Goal: Task Accomplishment & Management: Manage account settings

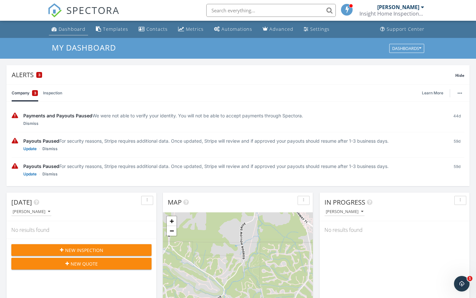
click at [80, 34] on link "Dashboard" at bounding box center [68, 29] width 39 height 12
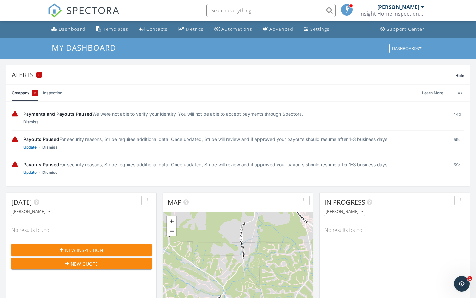
scroll to position [0, 0]
click at [129, 35] on li "Templates" at bounding box center [112, 28] width 40 height 17
click at [54, 27] on div "Dashboard" at bounding box center [54, 28] width 6 height 5
click at [344, 10] on span at bounding box center [347, 9] width 6 height 6
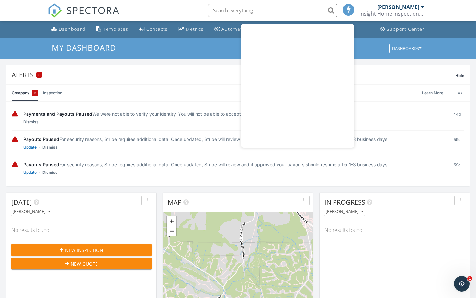
click at [385, 20] on div "Andrew Campbell Insight Home Inspections, LLC" at bounding box center [391, 10] width 65 height 21
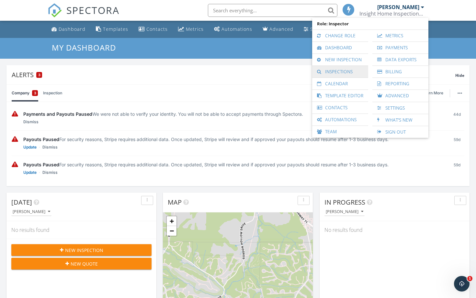
click at [350, 72] on link "Inspections" at bounding box center [340, 72] width 50 height 12
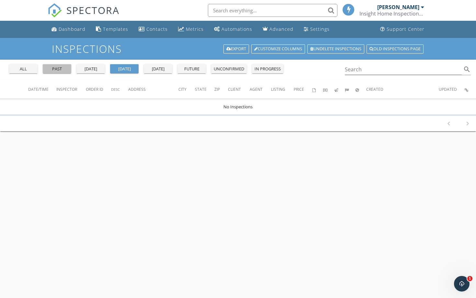
click at [63, 67] on div "past" at bounding box center [56, 69] width 23 height 6
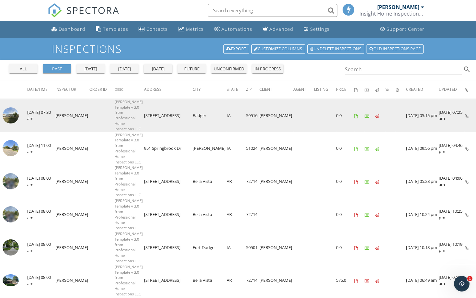
click at [8, 113] on img at bounding box center [11, 115] width 16 height 16
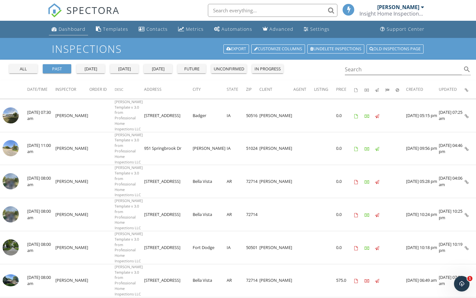
click at [71, 28] on div "Dashboard" at bounding box center [72, 29] width 27 height 6
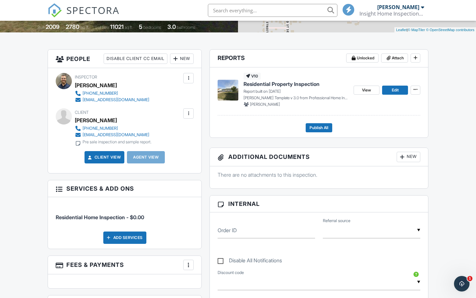
scroll to position [137, 0]
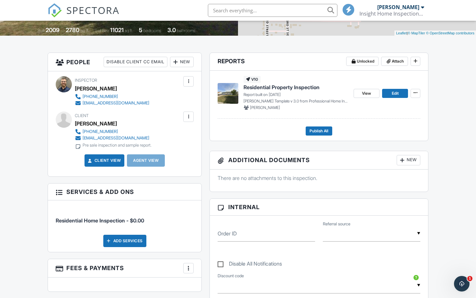
click at [281, 86] on span "Residential Property Inspection" at bounding box center [281, 87] width 76 height 7
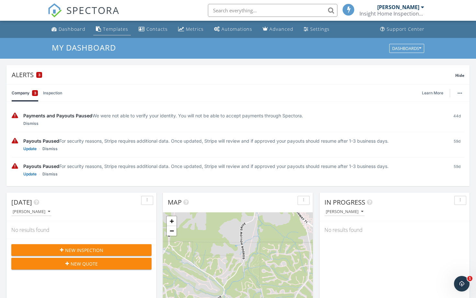
click at [120, 28] on div "Templates" at bounding box center [115, 29] width 25 height 6
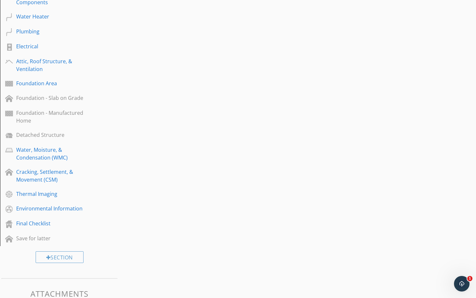
scroll to position [248, 0]
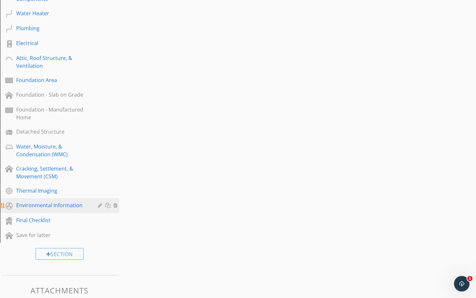
click at [44, 205] on div "Environmental Information" at bounding box center [52, 205] width 72 height 8
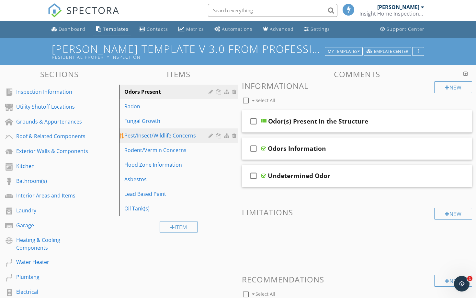
scroll to position [0, 0]
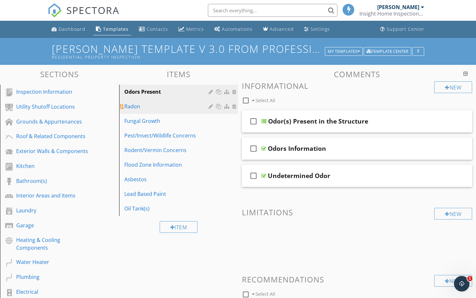
click at [184, 108] on div "Radon" at bounding box center [167, 106] width 86 height 8
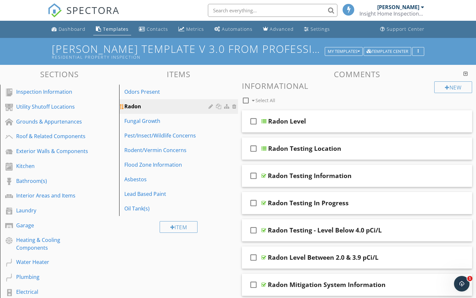
click at [211, 107] on div at bounding box center [212, 106] width 6 height 5
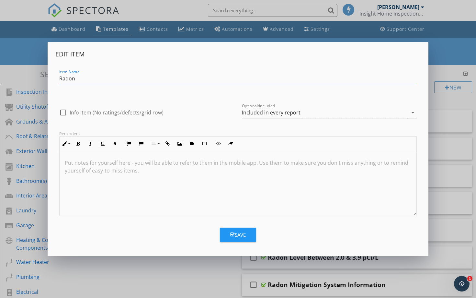
click at [305, 113] on div "Included in every report" at bounding box center [325, 112] width 166 height 11
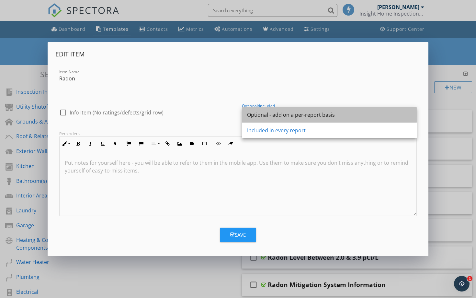
click at [298, 118] on div "Optional - add on a per-report basis" at bounding box center [329, 115] width 164 height 8
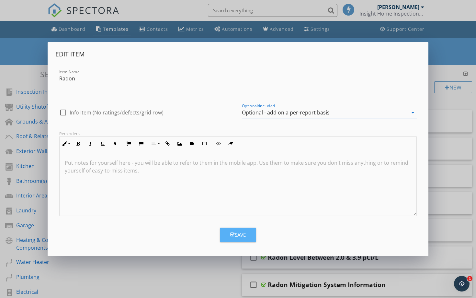
click at [248, 231] on button "Save" at bounding box center [238, 234] width 36 height 14
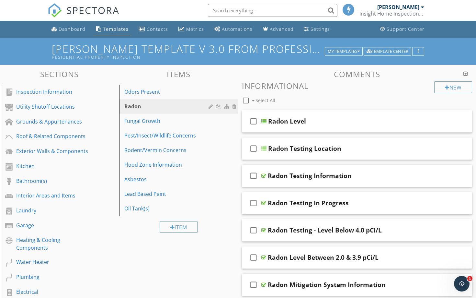
click at [133, 202] on link "Oil Tank(s)" at bounding box center [179, 208] width 117 height 14
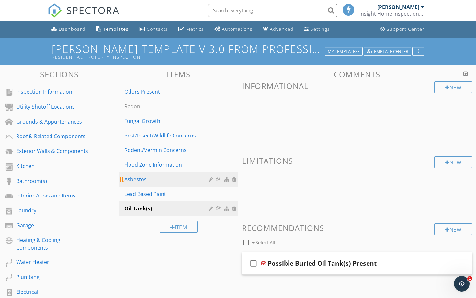
click at [168, 180] on div "Asbestos" at bounding box center [167, 179] width 86 height 8
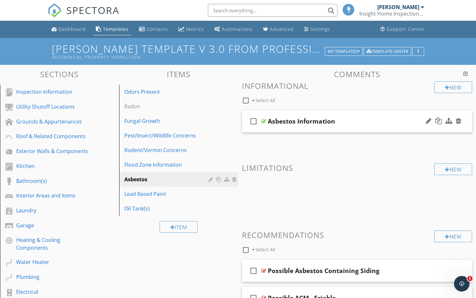
click at [286, 118] on div "Asbestos Information" at bounding box center [301, 121] width 67 height 8
click at [285, 115] on div "check_box_outline_blank Asbestos Information" at bounding box center [357, 121] width 230 height 22
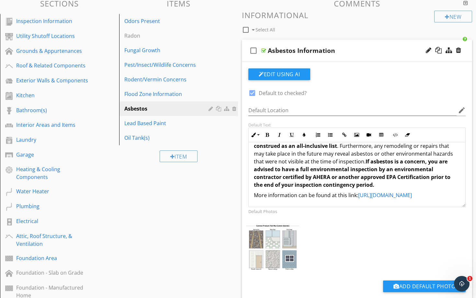
scroll to position [71, 0]
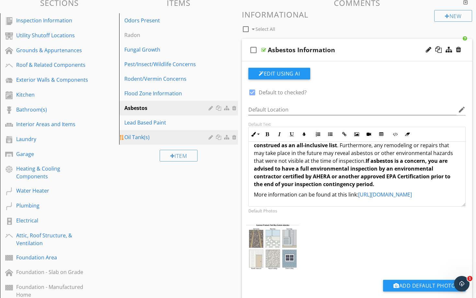
click at [210, 140] on div at bounding box center [223, 137] width 29 height 8
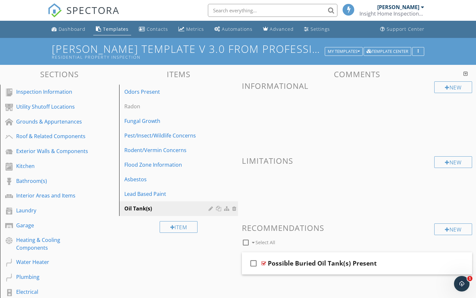
scroll to position [0, 0]
click at [210, 209] on div at bounding box center [212, 208] width 6 height 5
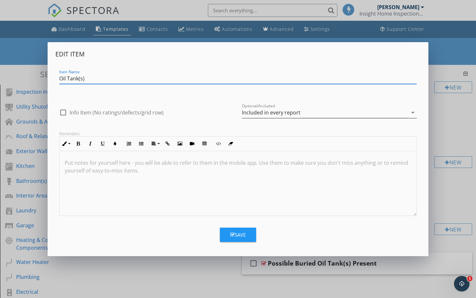
click at [301, 115] on div "Included in every report" at bounding box center [325, 112] width 166 height 11
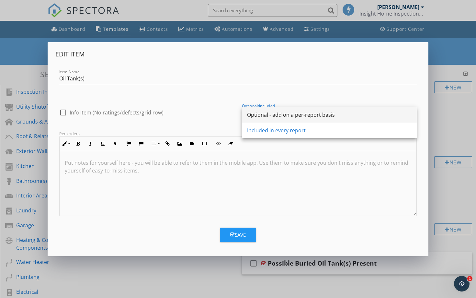
click at [294, 114] on div "Optional - add on a per-report basis" at bounding box center [329, 115] width 164 height 8
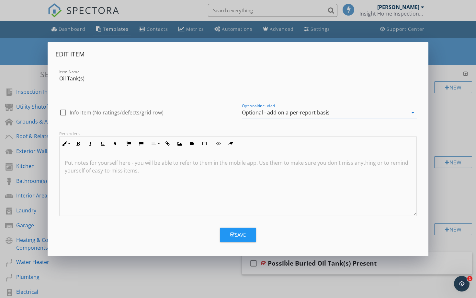
click at [241, 234] on div "Save" at bounding box center [238, 234] width 16 height 7
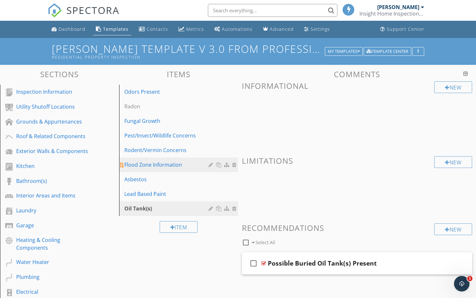
click at [179, 167] on div "Flood Zone Information" at bounding box center [167, 165] width 86 height 8
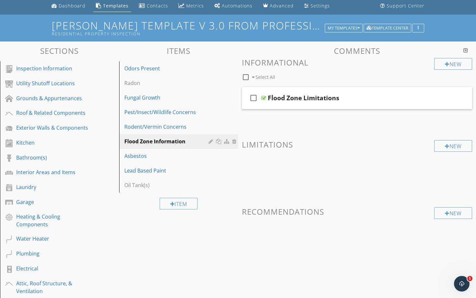
scroll to position [19, 0]
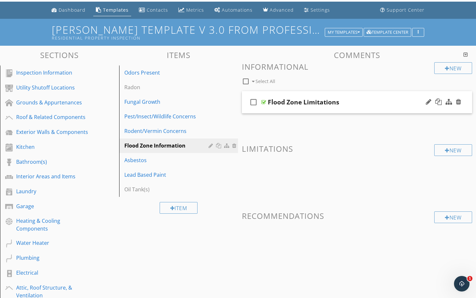
click at [295, 102] on div "Flood Zone Limitations" at bounding box center [304, 102] width 72 height 8
click at [294, 96] on div "check_box_outline_blank Flood Zone Limitations" at bounding box center [357, 102] width 230 height 22
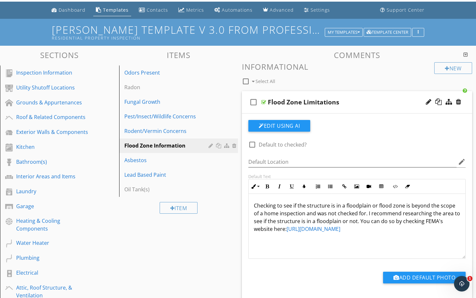
click at [321, 227] on link "[URL][DOMAIN_NAME]" at bounding box center [314, 228] width 54 height 7
click at [180, 146] on div "Flood Zone Information" at bounding box center [167, 145] width 86 height 8
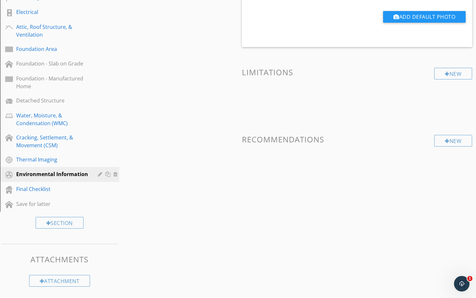
scroll to position [279, 0]
click at [72, 162] on div "Thermal Imaging" at bounding box center [52, 160] width 72 height 8
type textarea "<p>Checking to see if the structure is in a floodplain or flood zone is beyond …"
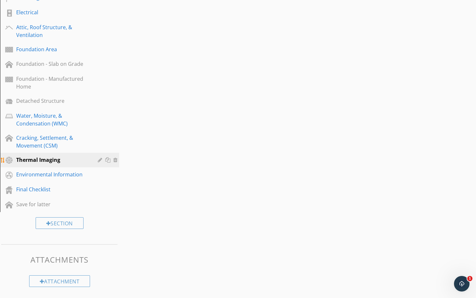
click at [101, 160] on div at bounding box center [101, 159] width 6 height 5
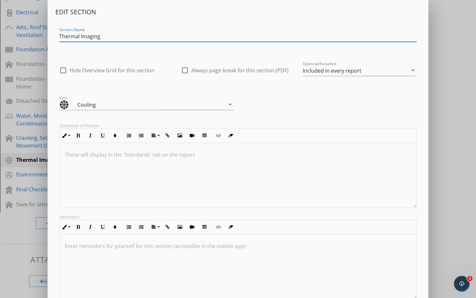
scroll to position [0, 0]
click at [357, 76] on div "Optional/Included Included in every report arrow_drop_down" at bounding box center [360, 70] width 114 height 11
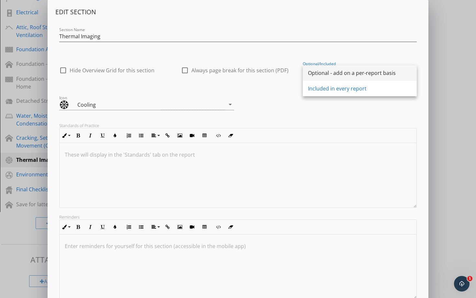
click at [350, 78] on div "Optional - add on a per-report basis" at bounding box center [360, 73] width 104 height 16
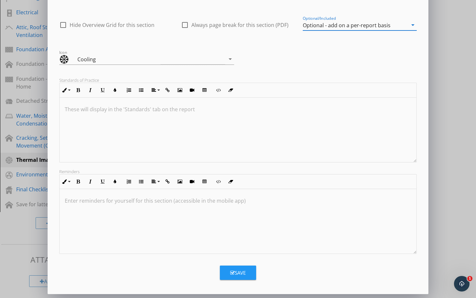
scroll to position [45, 0]
click at [229, 275] on button "Save" at bounding box center [238, 272] width 36 height 14
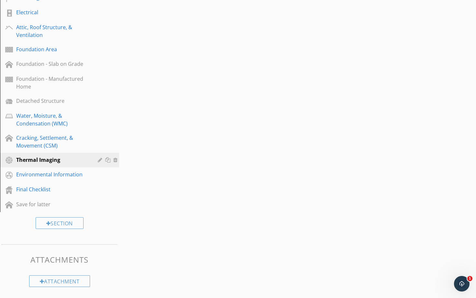
scroll to position [0, 0]
click at [148, 153] on div "Sections Inspection Information Utility Shutoff Locations Grounds & Appurtenanc…" at bounding box center [238, 38] width 476 height 505
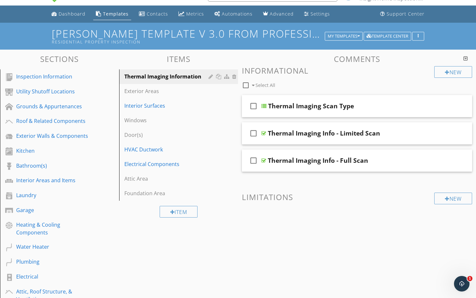
scroll to position [13, 0]
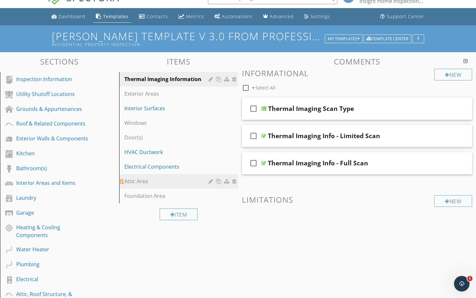
click at [198, 184] on div "Attic Area" at bounding box center [167, 181] width 86 height 8
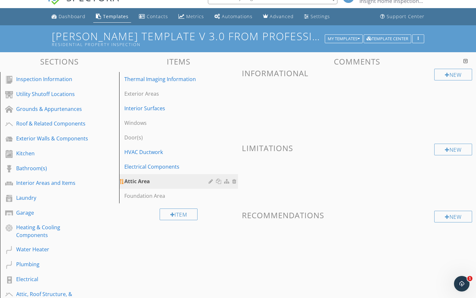
click at [211, 181] on div at bounding box center [212, 180] width 6 height 5
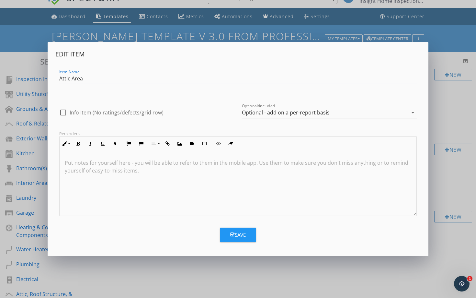
click at [158, 268] on div "Edit Item Item Name Attic Area check_box_outline_blank Info Item (No ratings/de…" at bounding box center [238, 149] width 476 height 298
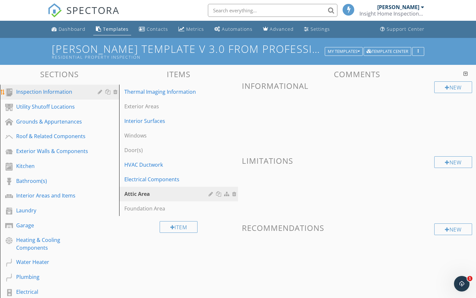
scroll to position [0, 0]
click at [61, 89] on div "Inspection Information" at bounding box center [52, 92] width 72 height 8
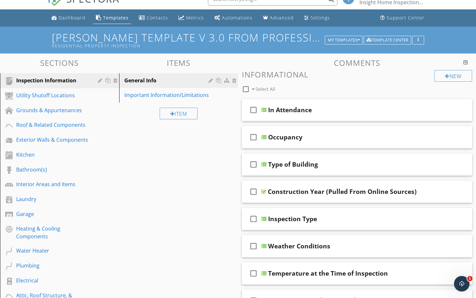
scroll to position [16, 0]
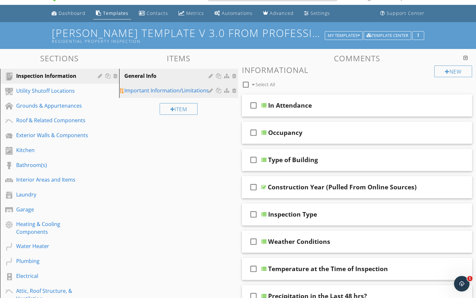
click at [148, 91] on div "Important Information/Limitations" at bounding box center [167, 90] width 86 height 8
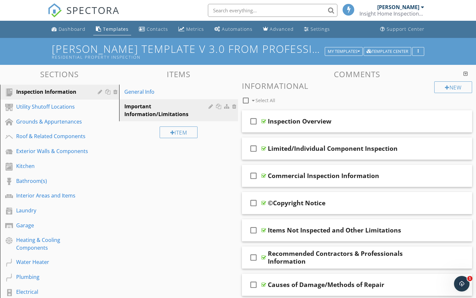
scroll to position [0, 0]
click at [429, 122] on div at bounding box center [429, 121] width 6 height 6
click at [429, 121] on div at bounding box center [429, 121] width 6 height 6
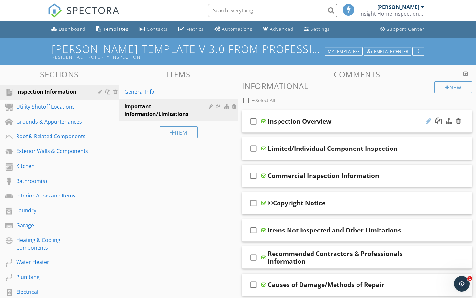
click at [429, 121] on div at bounding box center [429, 121] width 6 height 6
click at [423, 114] on div "check_box_outline_blank Inspection Overview" at bounding box center [357, 121] width 230 height 22
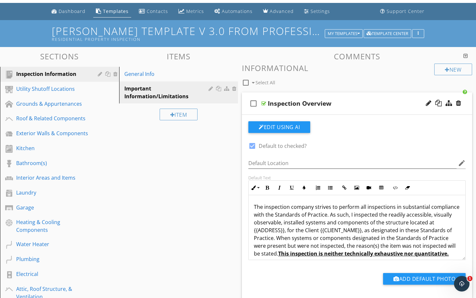
scroll to position [19, 0]
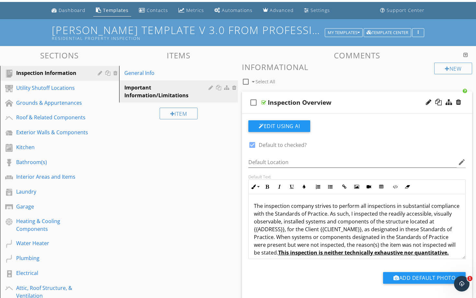
click at [467, 56] on div at bounding box center [465, 54] width 5 height 5
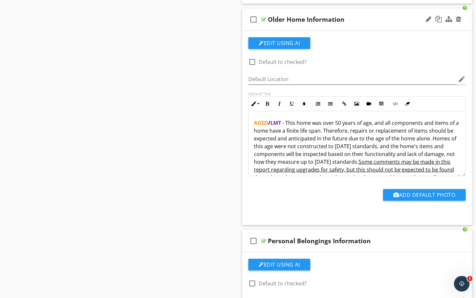
scroll to position [1, 0]
click at [429, 20] on div at bounding box center [429, 19] width 6 height 6
click at [396, 23] on input "Older Home Information" at bounding box center [349, 20] width 163 height 11
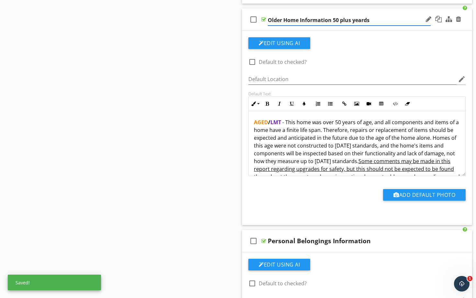
type input "Older Home Information 50 plus years"
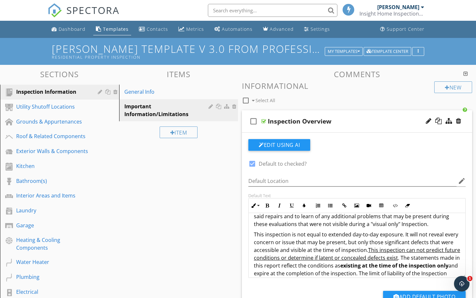
scroll to position [0, 0]
click at [465, 75] on div at bounding box center [465, 73] width 5 height 5
click at [466, 73] on div at bounding box center [465, 73] width 5 height 5
click at [466, 72] on div at bounding box center [465, 73] width 5 height 5
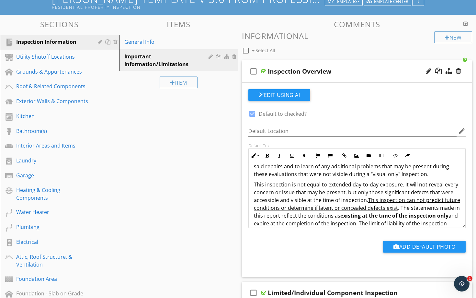
scroll to position [51, 0]
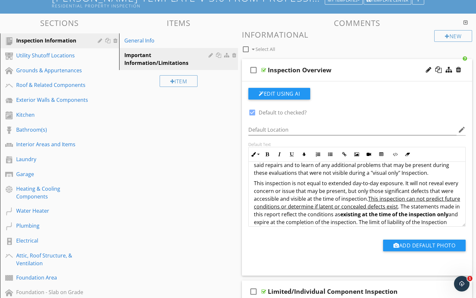
click at [378, 59] on div "check_box_outline_blank Inspection Overview" at bounding box center [357, 70] width 230 height 22
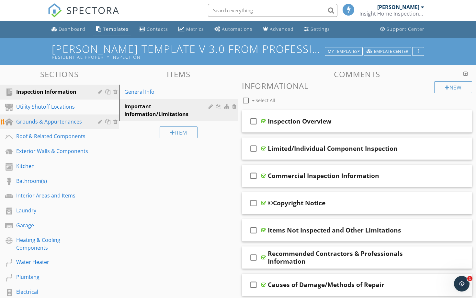
scroll to position [0, 0]
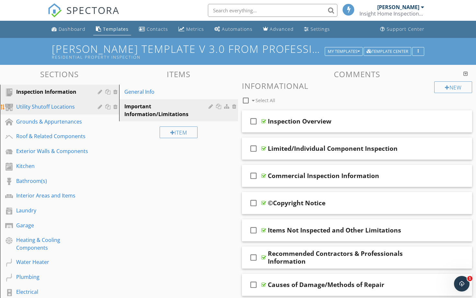
click at [59, 110] on div "Utility Shutoff Locations" at bounding box center [52, 107] width 72 height 8
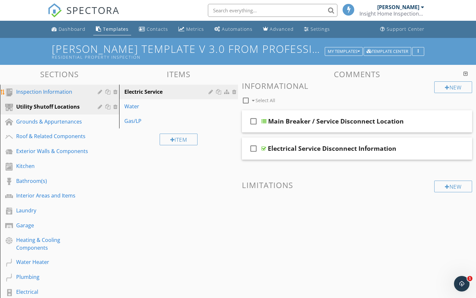
click at [55, 96] on div "Inspection Information" at bounding box center [64, 92] width 96 height 8
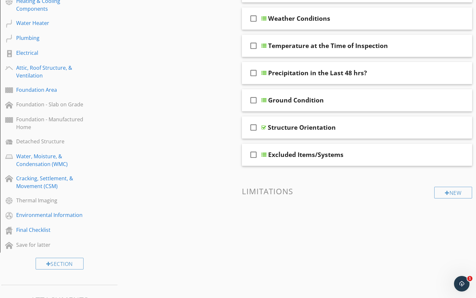
scroll to position [239, 0]
